Goal: Task Accomplishment & Management: Use online tool/utility

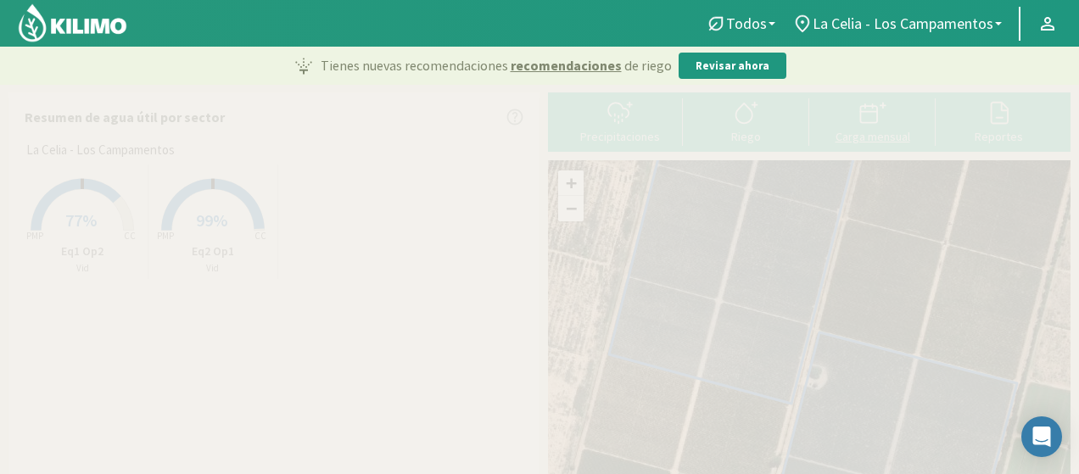
click at [851, 133] on div "Carga mensual" at bounding box center [872, 137] width 116 height 12
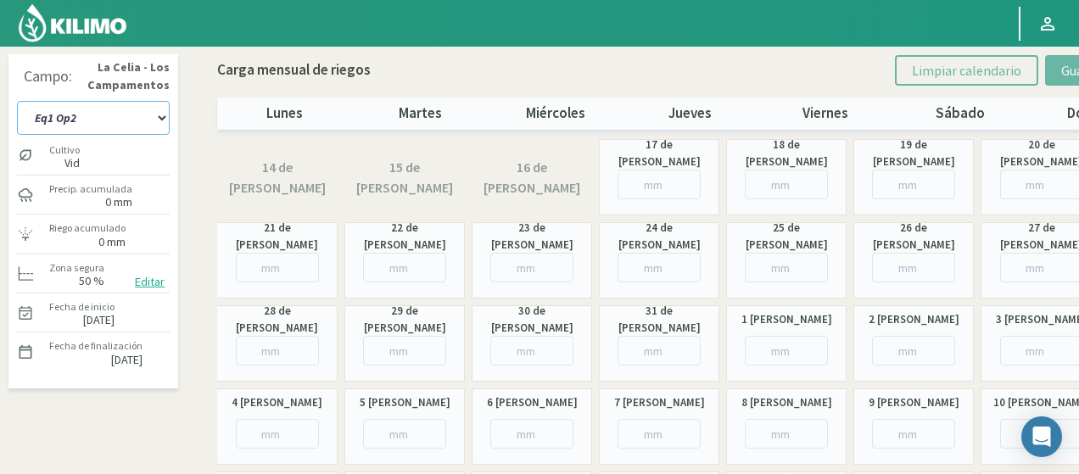
click at [131, 125] on select "Eq1 Op2 Eq2 Op1" at bounding box center [93, 118] width 153 height 34
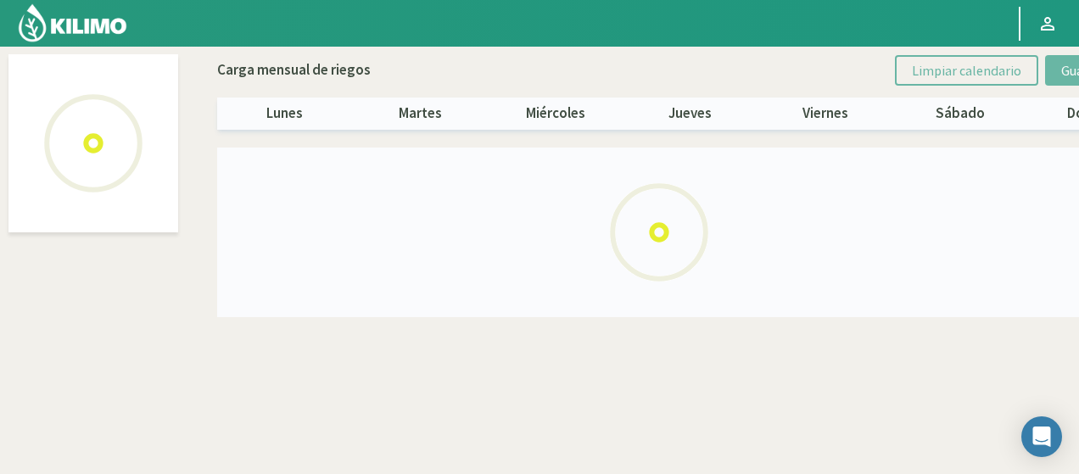
select select "1: Object"
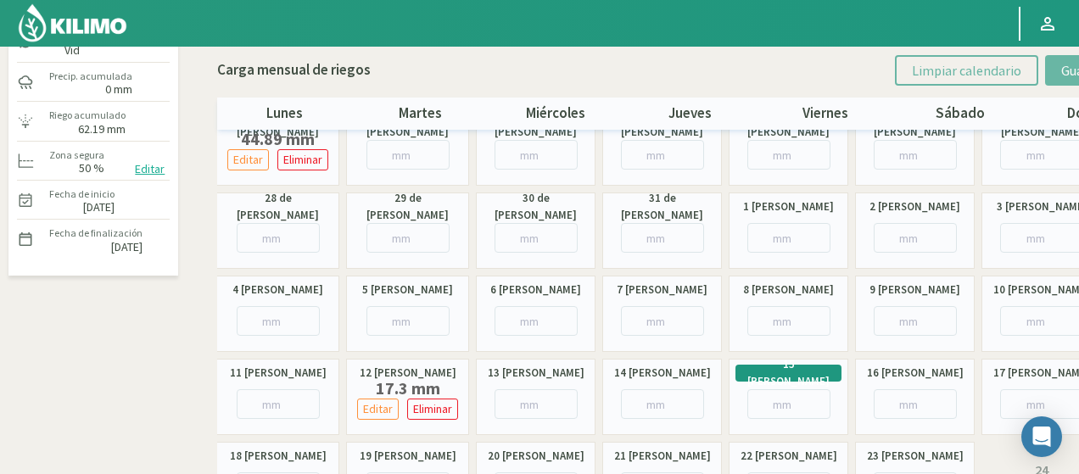
scroll to position [170, 0]
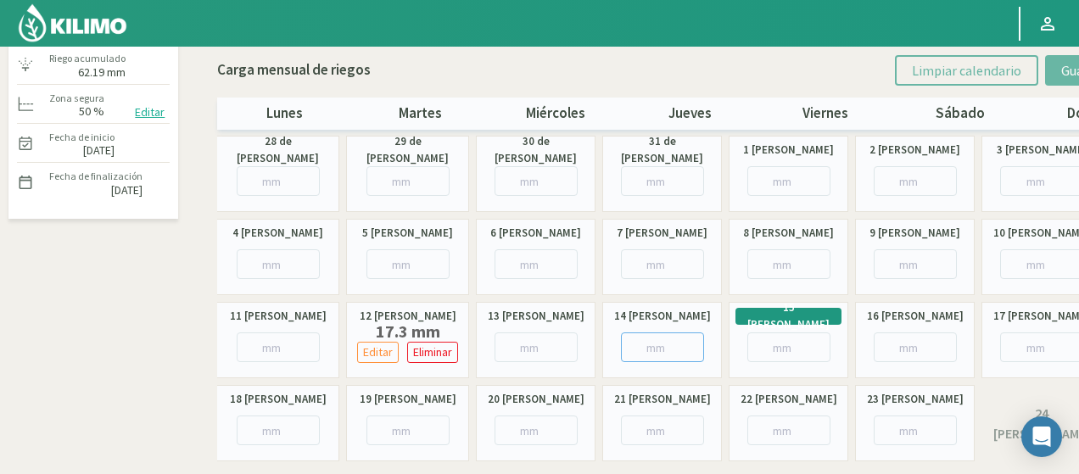
click at [649, 344] on input "number" at bounding box center [662, 347] width 83 height 30
paste input "6.69"
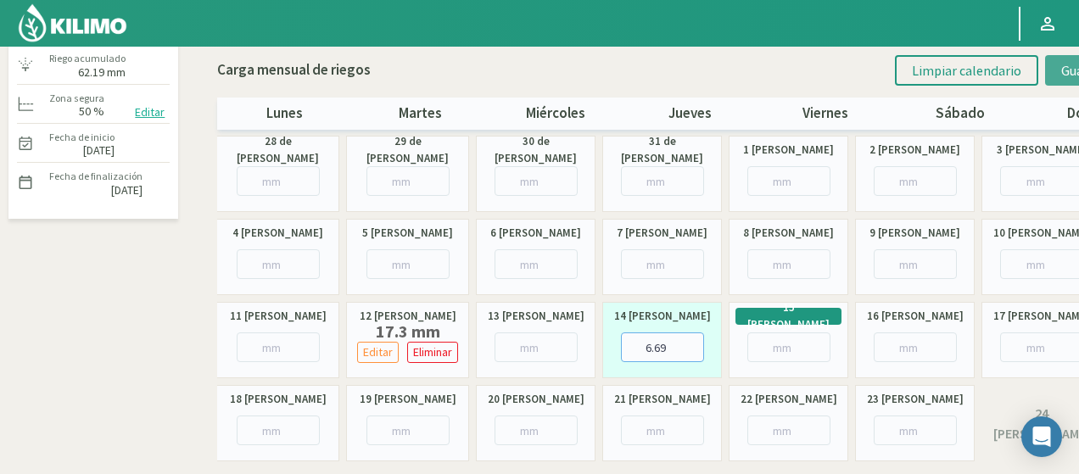
type input "6.69"
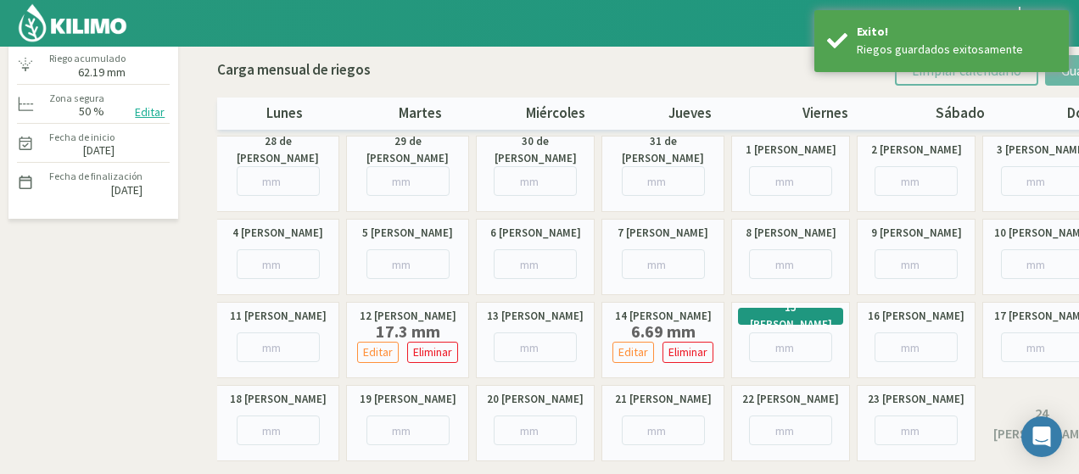
click at [93, 26] on img at bounding box center [72, 23] width 111 height 41
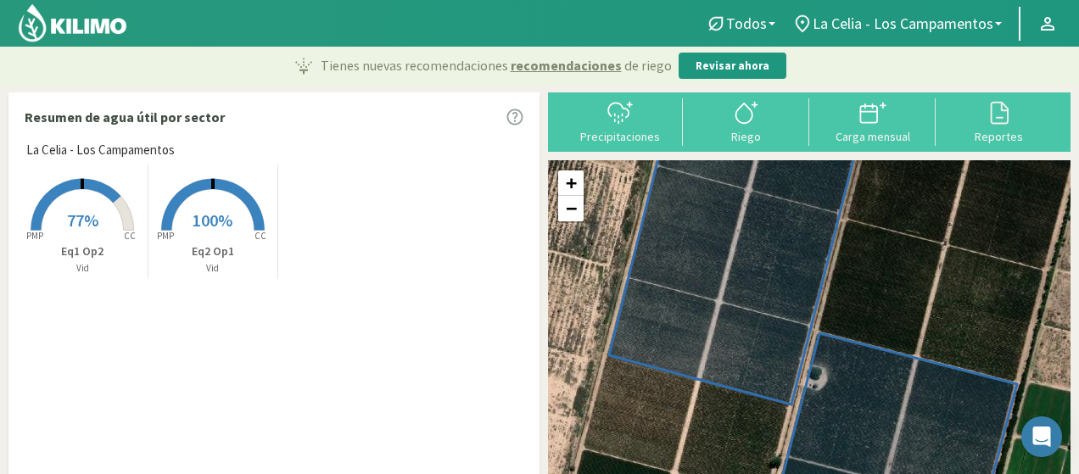
click at [70, 28] on img at bounding box center [72, 23] width 111 height 41
